Goal: Task Accomplishment & Management: Manage account settings

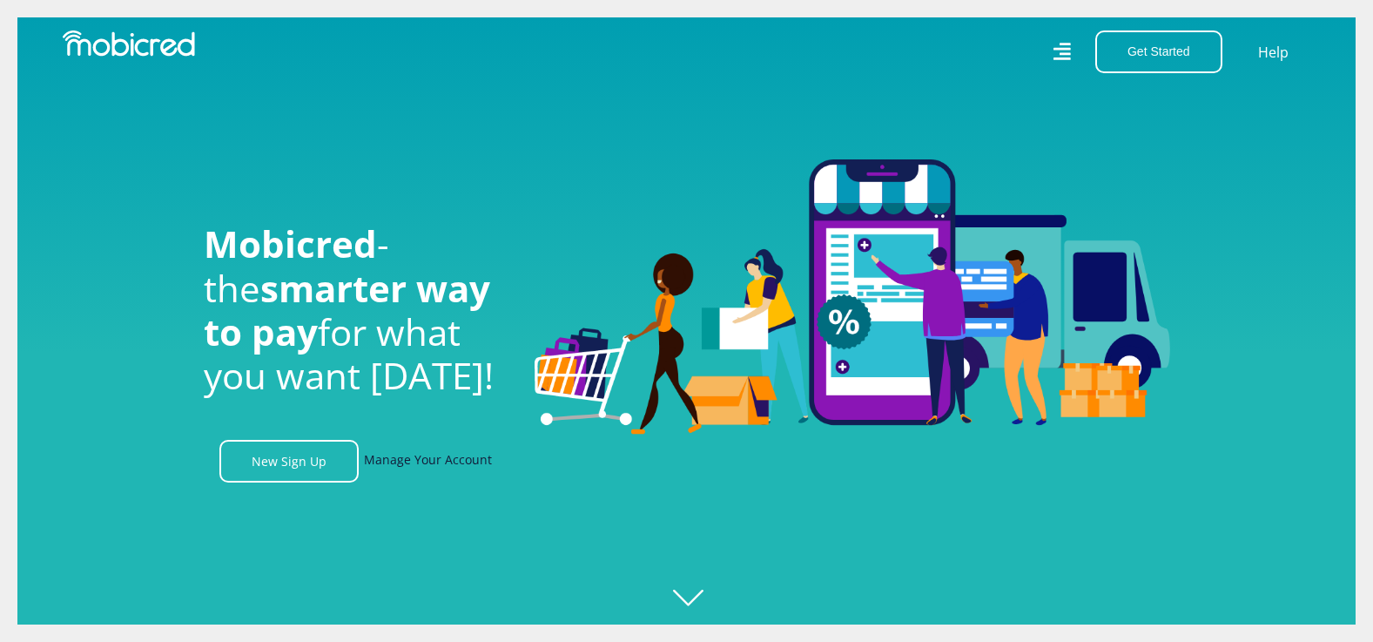
click at [453, 470] on link "Manage Your Account" at bounding box center [428, 461] width 128 height 43
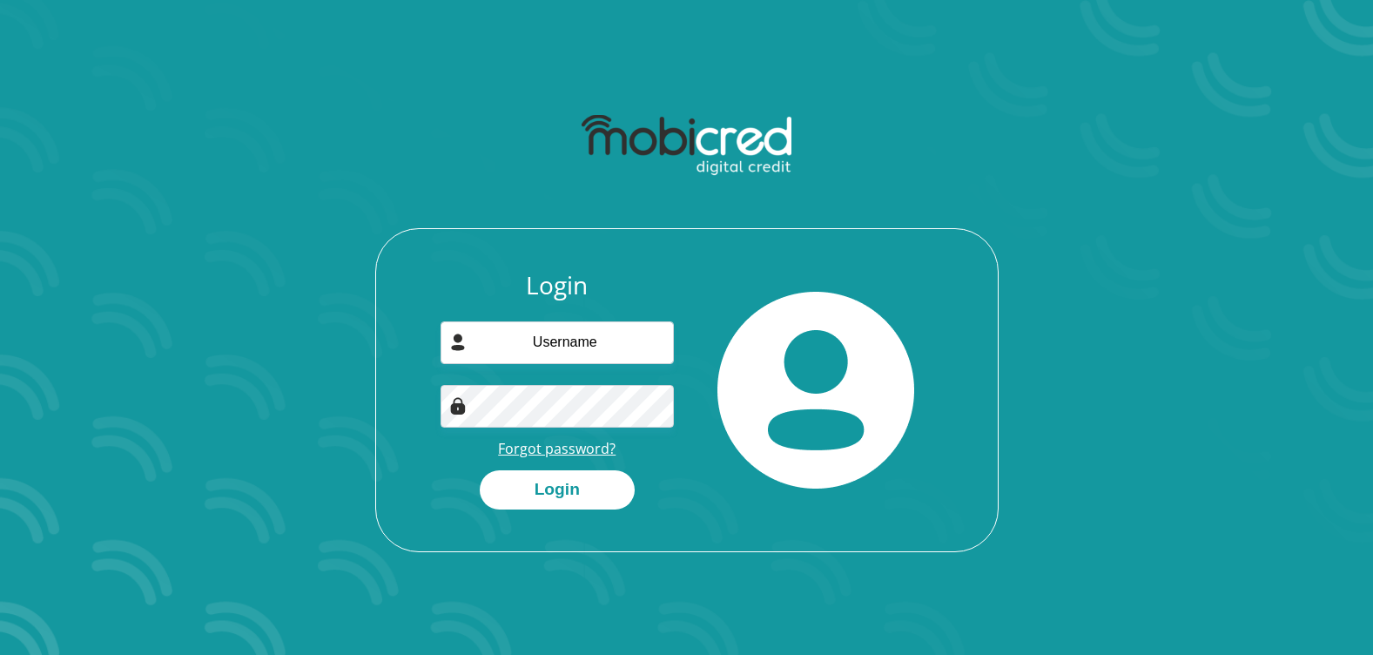
click at [570, 448] on link "Forgot password?" at bounding box center [557, 448] width 118 height 19
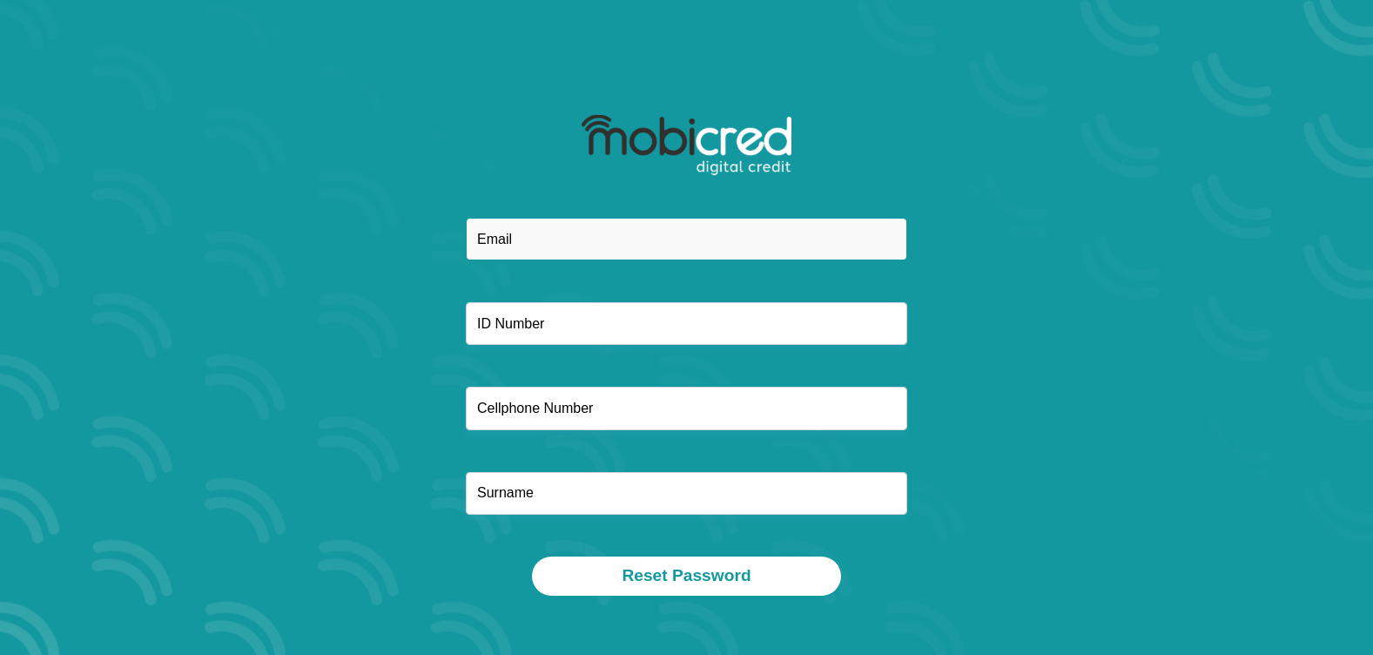
click at [558, 241] on input "email" at bounding box center [686, 239] width 441 height 43
type input "falsemotion3@gmail.com"
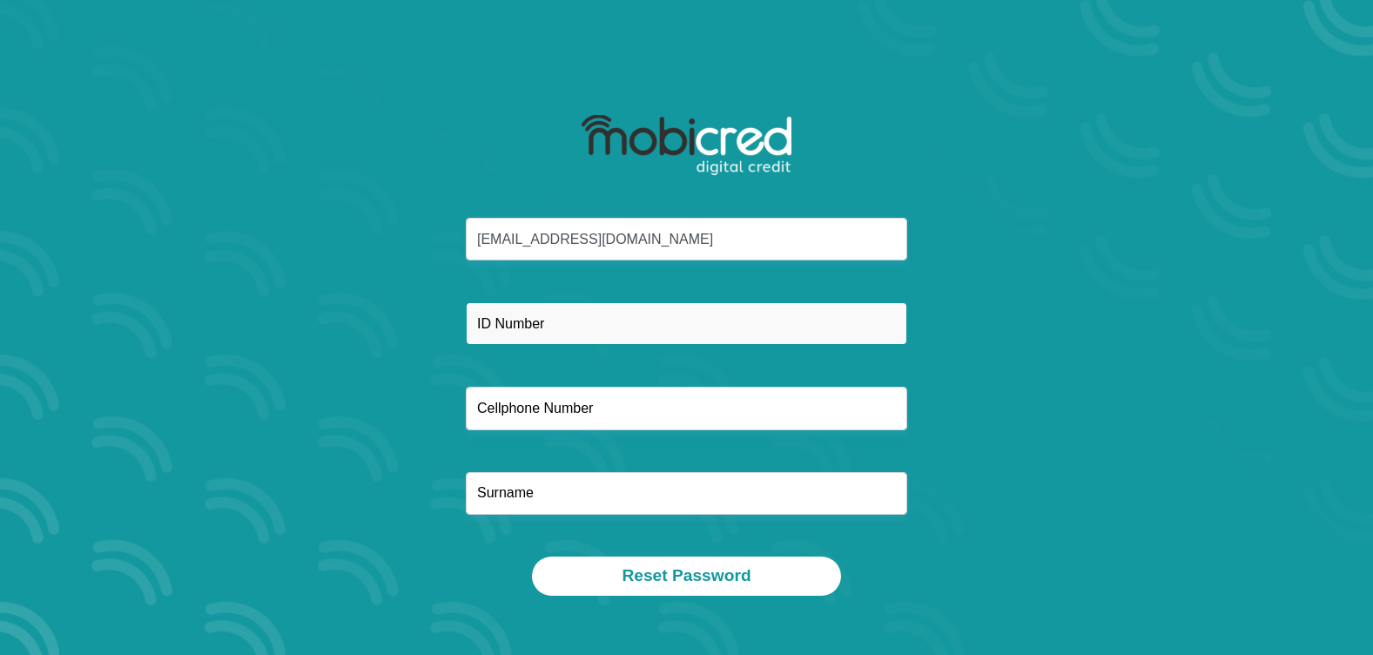
type input "0792548519"
type input "mtshali"
click at [553, 328] on input "text" at bounding box center [686, 323] width 441 height 43
type input "9903116184082"
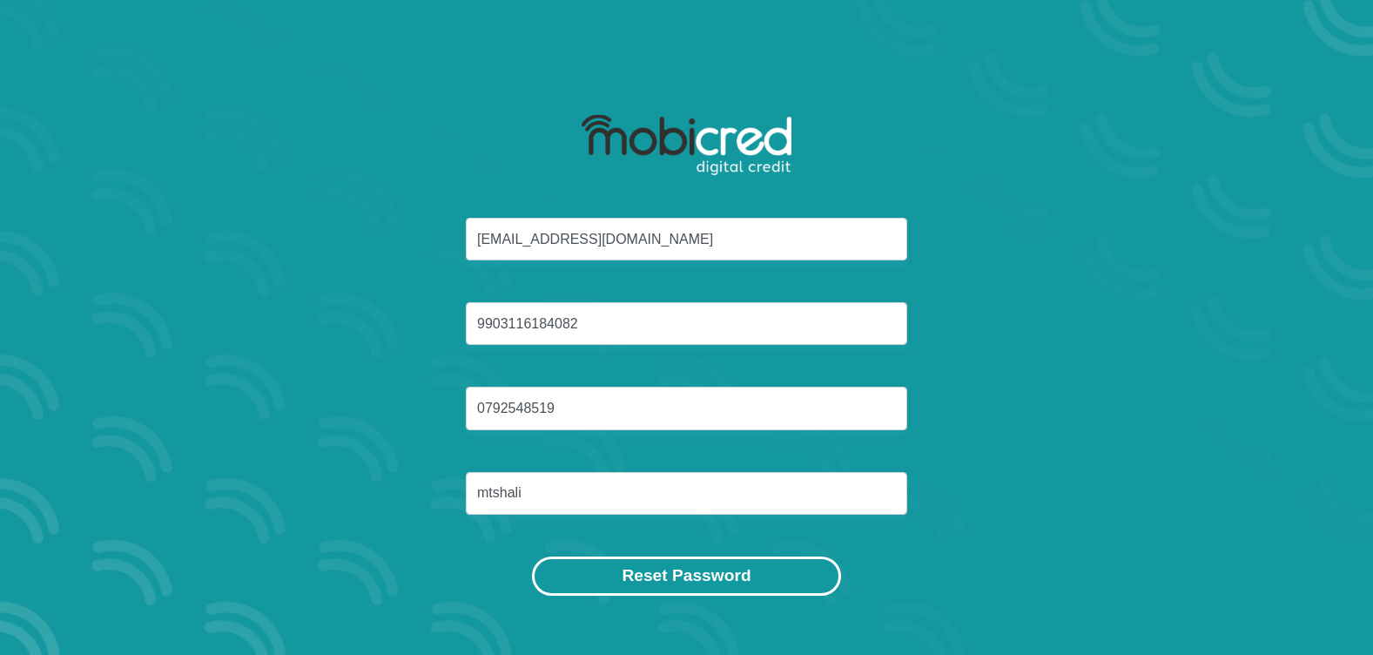
click at [695, 571] on button "Reset Password" at bounding box center [686, 575] width 308 height 39
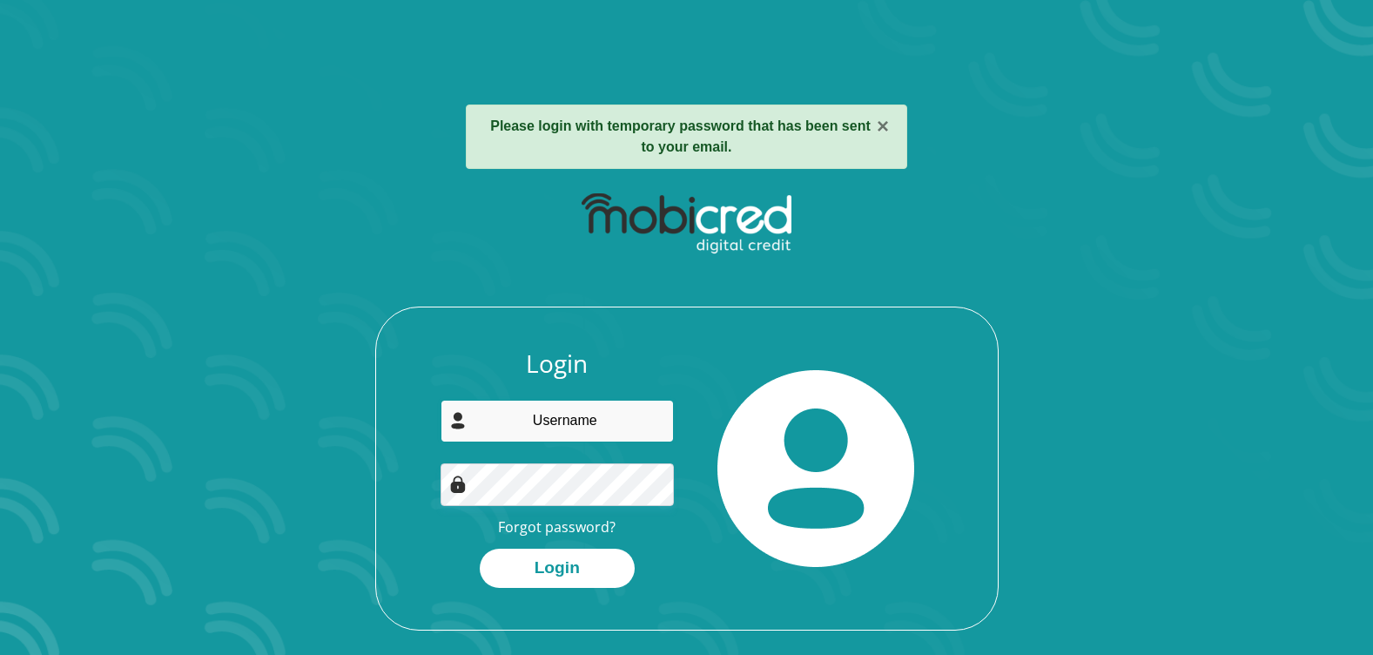
click at [599, 417] on input "email" at bounding box center [557, 421] width 233 height 43
type input "falsemotion3@gmail.com"
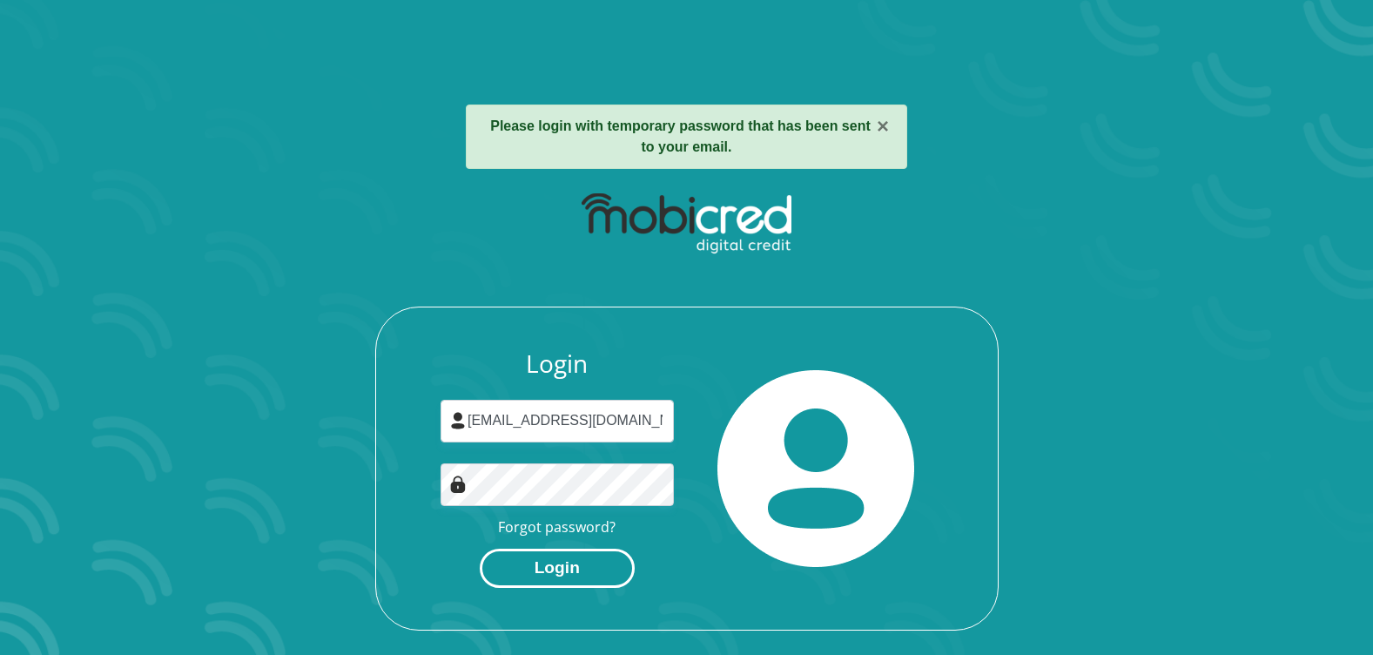
click at [596, 566] on button "Login" at bounding box center [557, 568] width 155 height 39
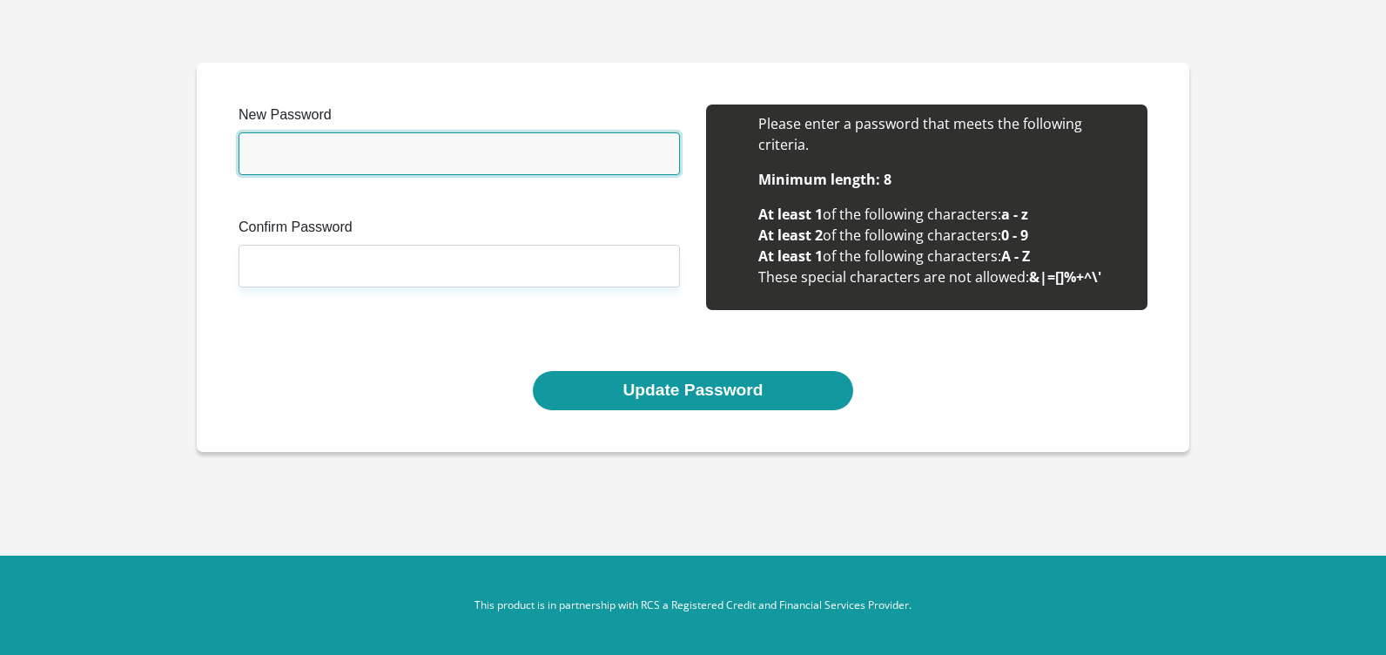
click at [357, 153] on input "New Password" at bounding box center [459, 153] width 441 height 43
type input "Siyabothabethe07"
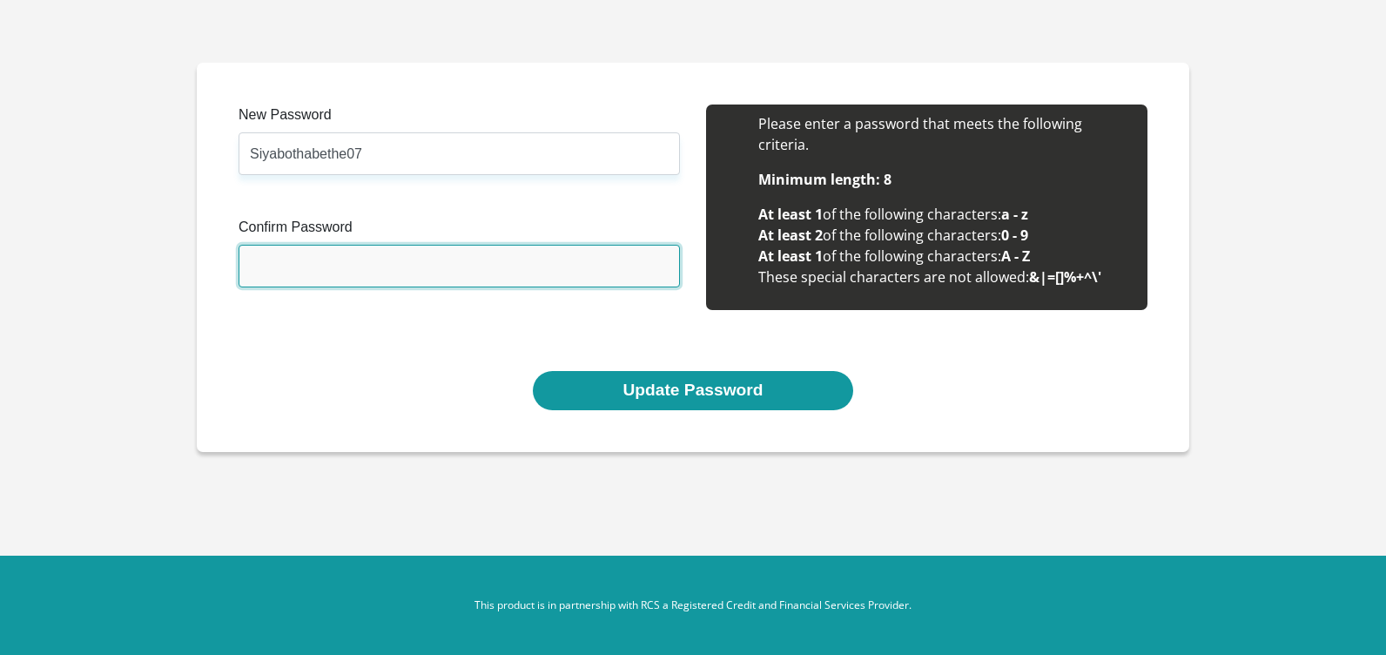
type input "Siyabothabethe07"
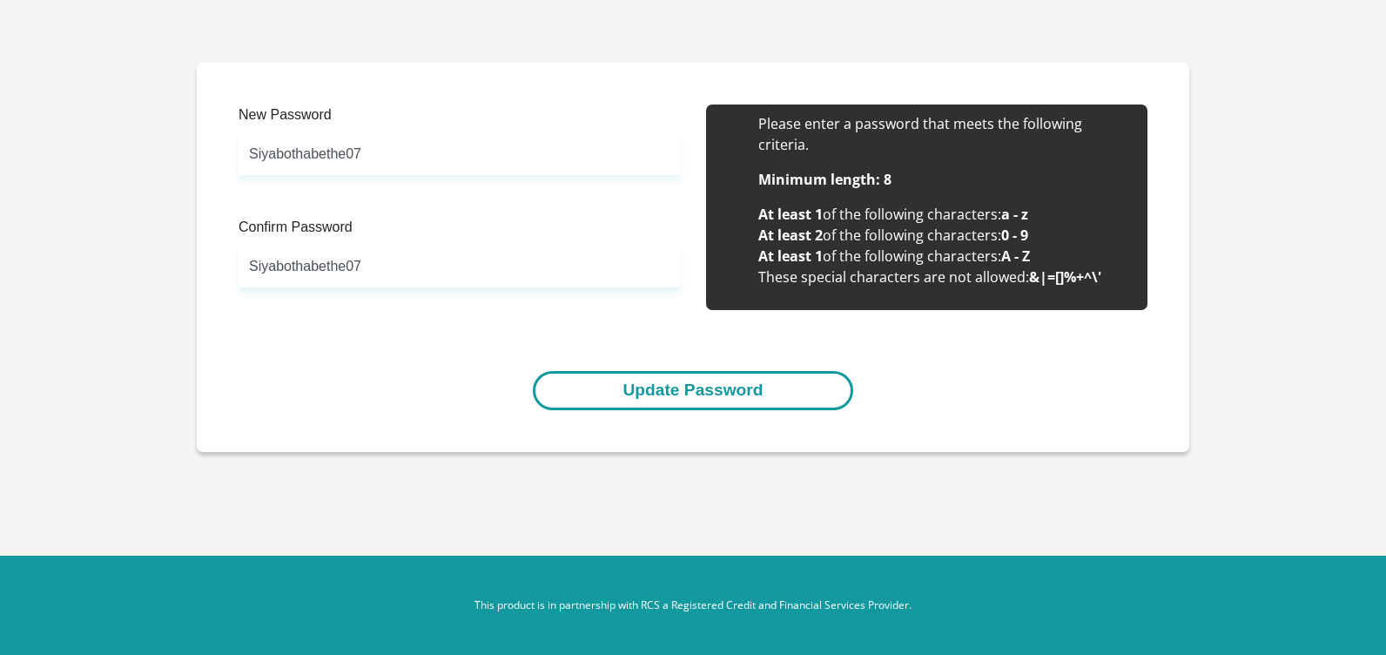
click at [590, 394] on button "Update Password" at bounding box center [693, 390] width 320 height 39
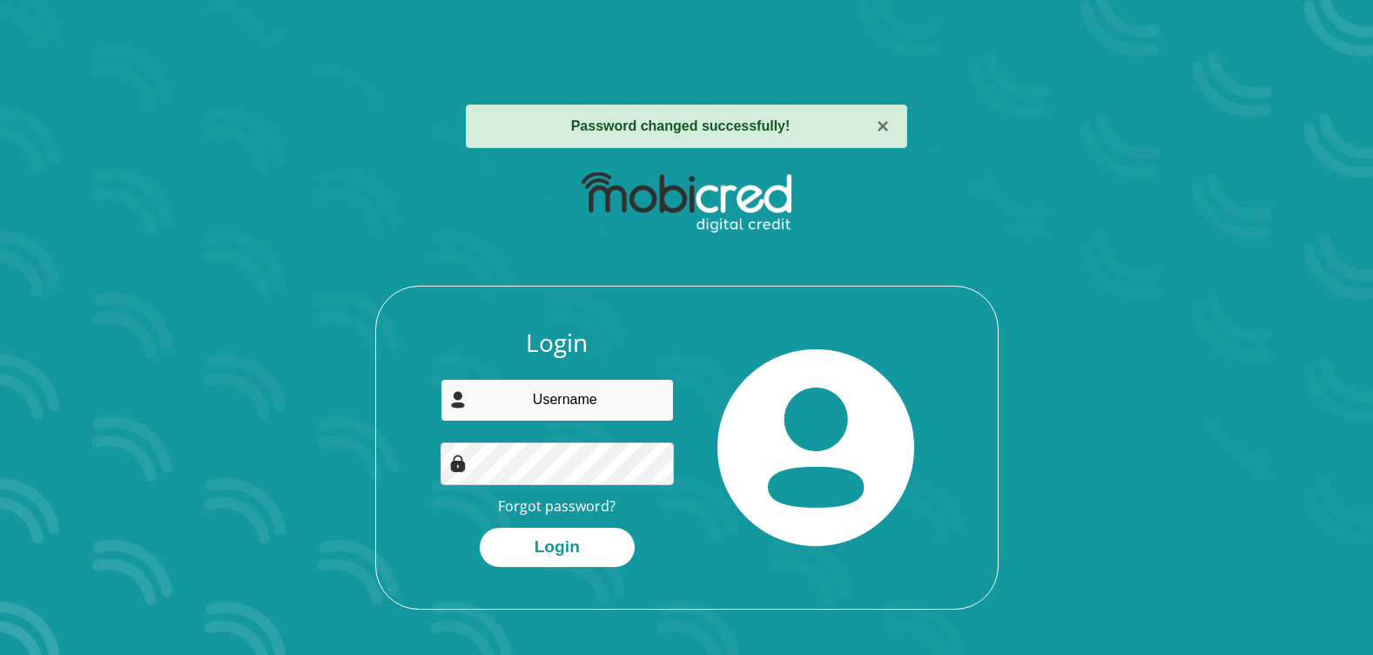
click at [568, 406] on input "email" at bounding box center [557, 400] width 233 height 43
type input "falsemotion3@gmail.com"
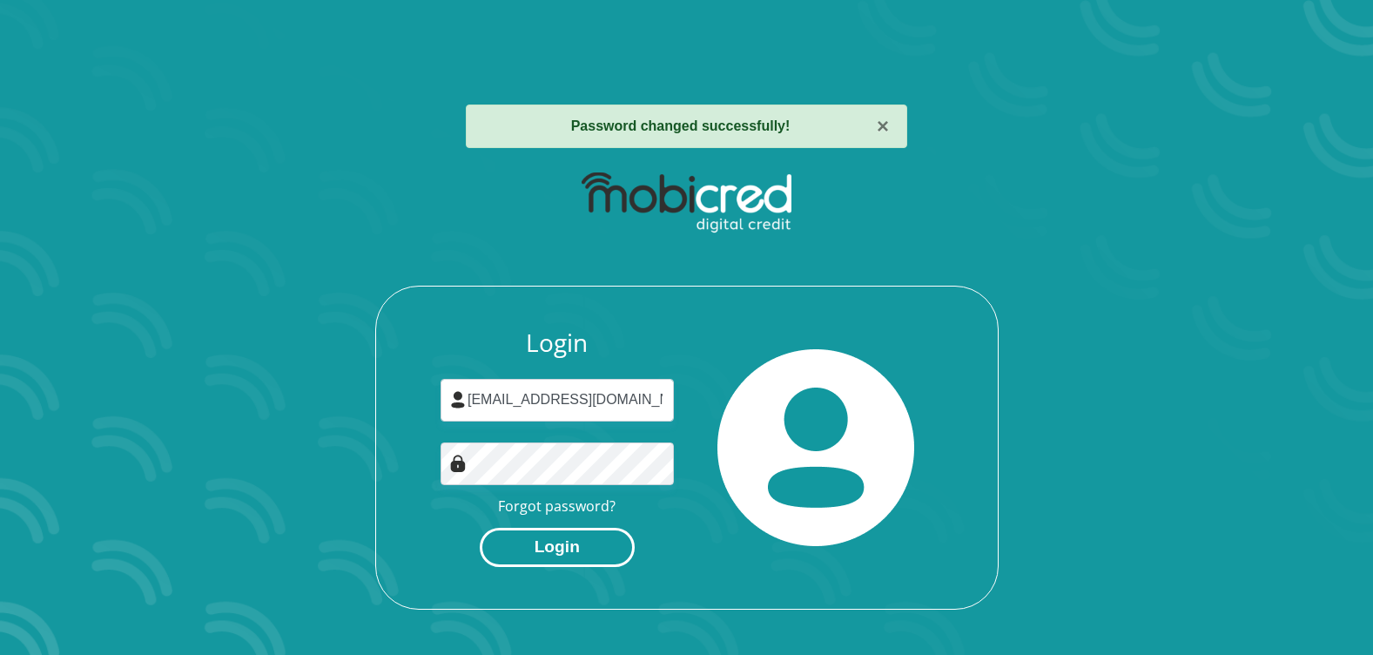
click at [553, 549] on button "Login" at bounding box center [557, 547] width 155 height 39
